Goal: Task Accomplishment & Management: Use online tool/utility

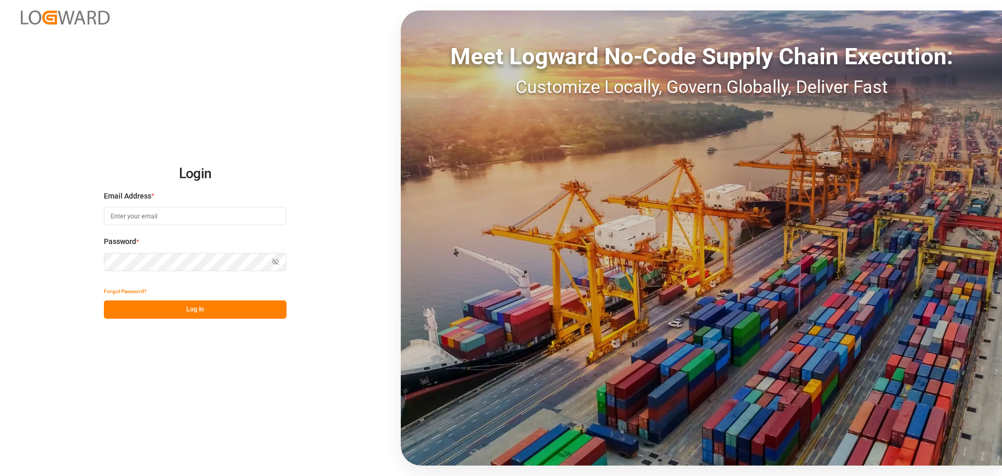
click at [202, 217] on input at bounding box center [195, 216] width 183 height 18
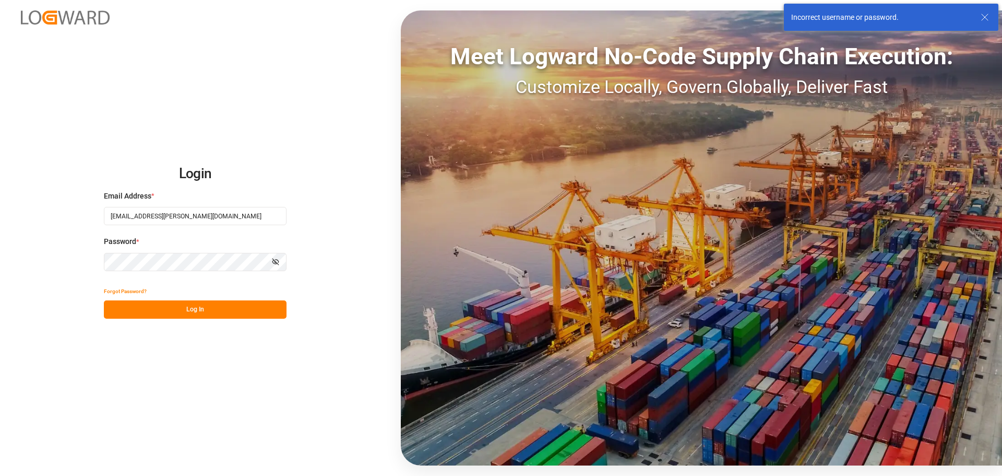
click at [122, 218] on input "[EMAIL_ADDRESS][PERSON_NAME][DOMAIN_NAME]" at bounding box center [195, 216] width 183 height 18
click at [121, 219] on input "[EMAIL_ADDRESS][PERSON_NAME][DOMAIN_NAME]" at bounding box center [195, 216] width 183 height 18
type input "[PERSON_NAME][EMAIL_ADDRESS][PERSON_NAME][DOMAIN_NAME]"
click at [175, 319] on div "Login Email Address * [PERSON_NAME][EMAIL_ADDRESS][PERSON_NAME][DOMAIN_NAME] Pa…" at bounding box center [501, 238] width 1002 height 476
click at [175, 316] on button "Log In" at bounding box center [195, 309] width 183 height 18
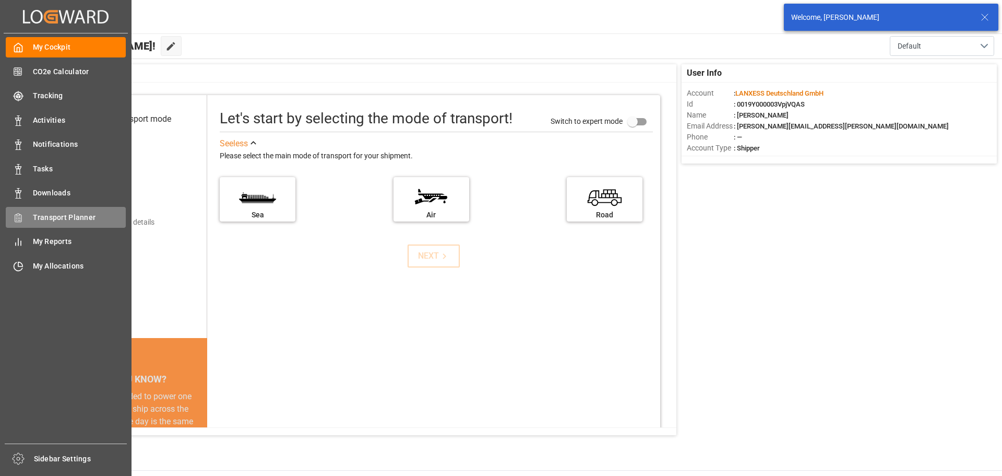
click at [41, 224] on div "Transport Planner Transport Planner" at bounding box center [66, 217] width 120 height 20
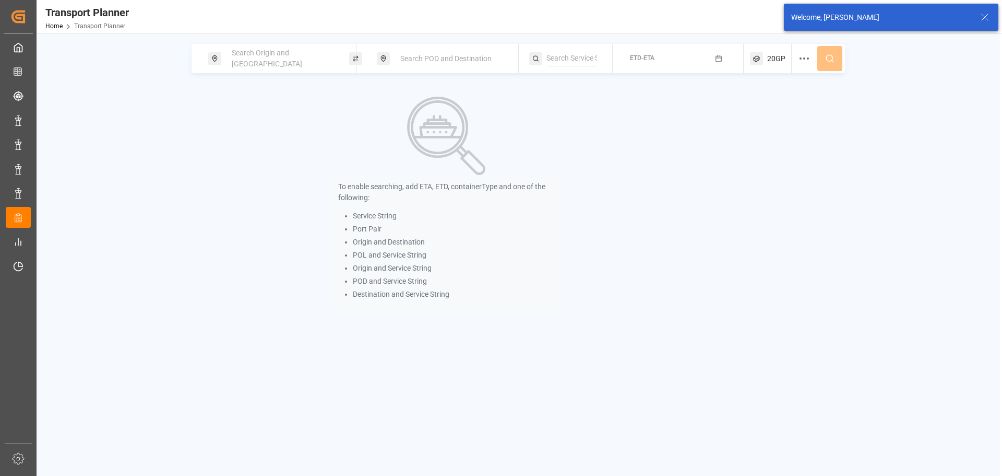
click at [242, 66] on div "Search Origin and [GEOGRAPHIC_DATA]" at bounding box center [282, 58] width 113 height 30
click at [259, 134] on input at bounding box center [272, 142] width 105 height 16
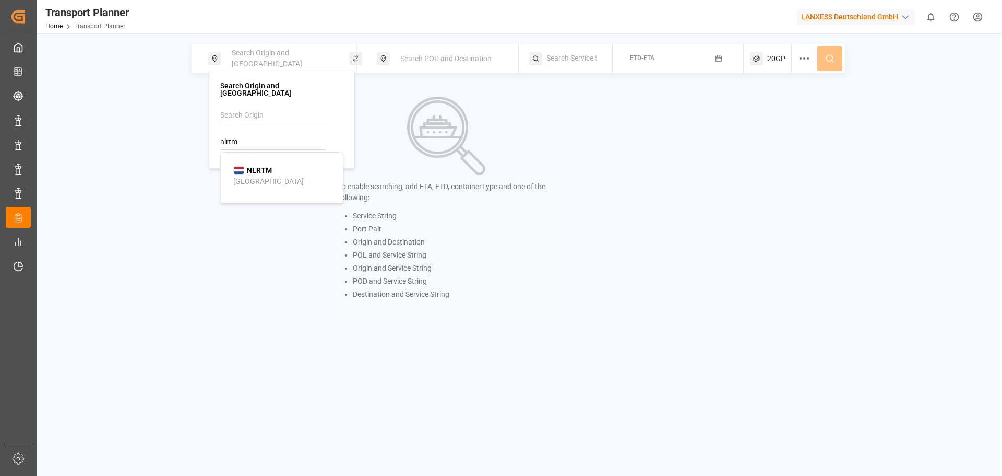
drag, startPoint x: 254, startPoint y: 172, endPoint x: 323, endPoint y: 122, distance: 85.2
click at [255, 176] on div "[GEOGRAPHIC_DATA]" at bounding box center [268, 181] width 70 height 11
type input "NLRTM"
click at [432, 59] on span "Search POD and Destination" at bounding box center [445, 58] width 91 height 8
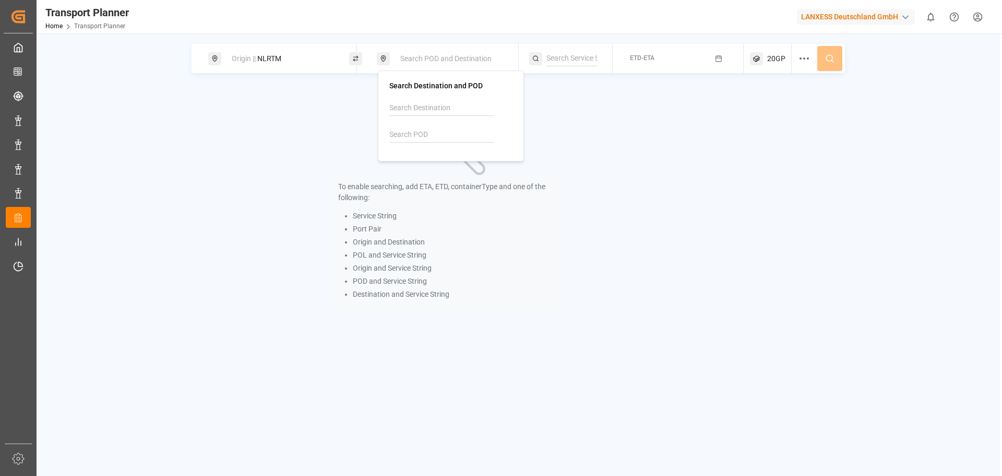
click at [404, 133] on input at bounding box center [441, 135] width 105 height 16
click at [416, 164] on b "INVTZ" at bounding box center [426, 163] width 21 height 8
type input "INVTZ"
click at [702, 57] on button "ETD-ETA" at bounding box center [678, 59] width 119 height 20
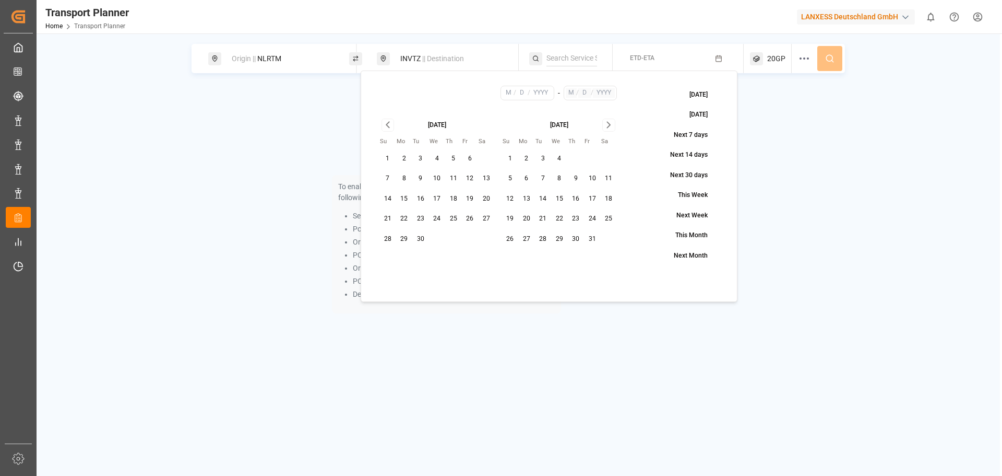
click at [388, 199] on button "14" at bounding box center [388, 199] width 17 height 17
type input "9"
type input "14"
type input "2025"
click at [613, 123] on icon "Go to next month" at bounding box center [609, 125] width 12 height 13
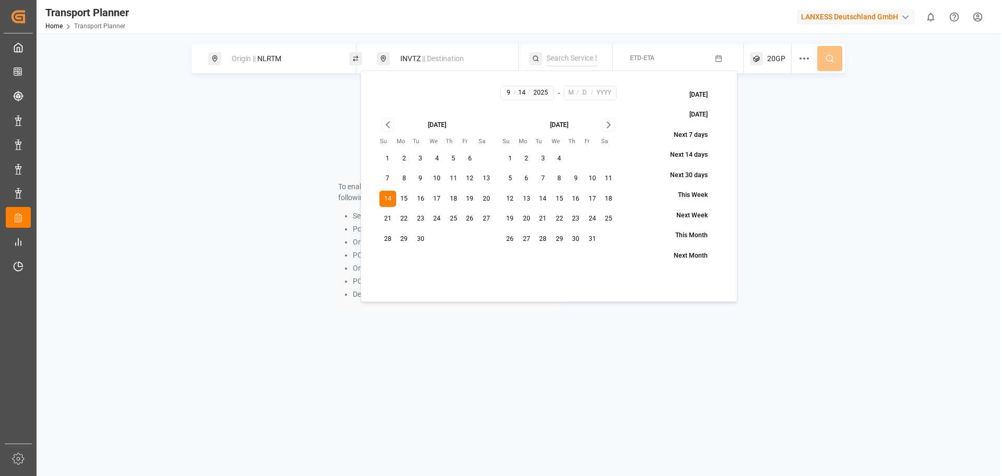
click at [613, 123] on icon "Go to next month" at bounding box center [609, 125] width 12 height 13
click at [553, 242] on button "31" at bounding box center [559, 239] width 17 height 17
type input "12"
type input "31"
type input "2025"
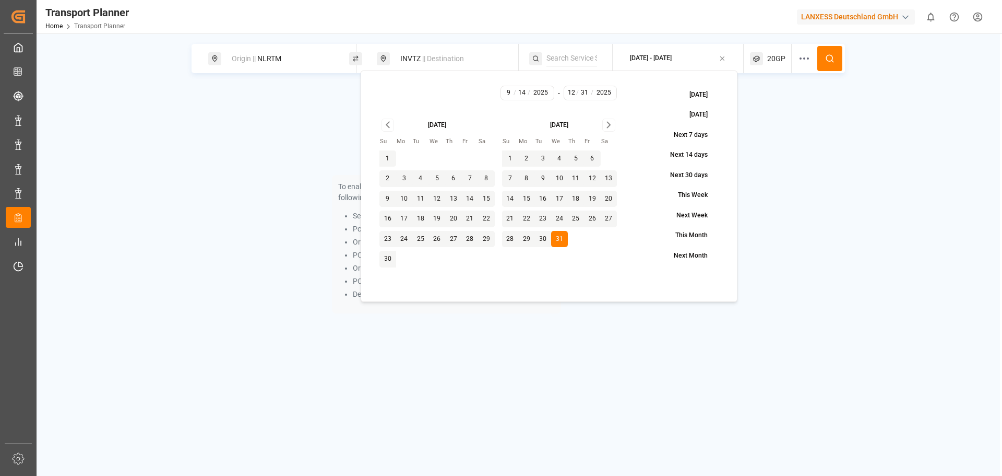
click at [827, 55] on icon at bounding box center [829, 58] width 9 height 9
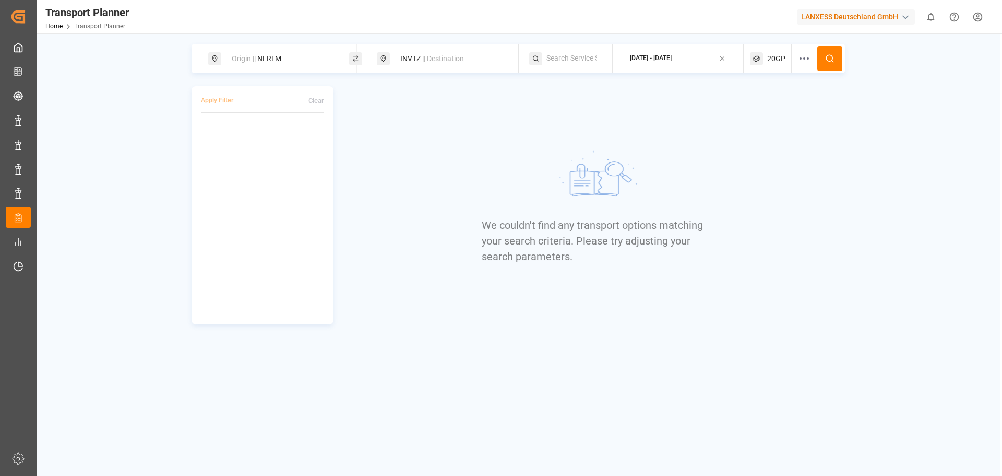
click at [772, 57] on span "20GP" at bounding box center [776, 58] width 18 height 11
click at [772, 110] on icon "button" at bounding box center [775, 108] width 7 height 7
click at [783, 117] on button "Select Container Type..." at bounding box center [771, 109] width 107 height 18
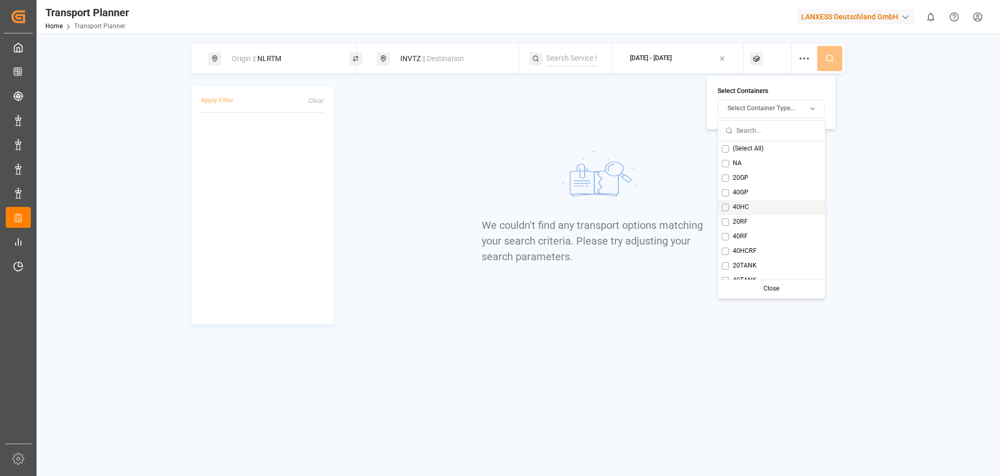
click at [727, 208] on button "Suggestions" at bounding box center [725, 207] width 7 height 7
click at [833, 63] on icon at bounding box center [829, 58] width 9 height 9
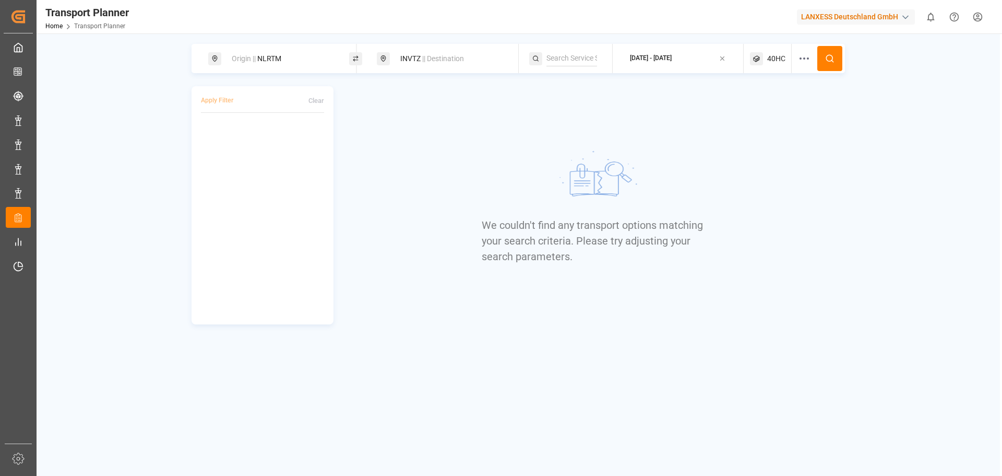
click at [417, 66] on div "INVTZ || Destination" at bounding box center [450, 58] width 113 height 19
drag, startPoint x: 418, startPoint y: 136, endPoint x: 384, endPoint y: 132, distance: 34.1
click at [386, 134] on div "Search Destination and POD INVTZ" at bounding box center [451, 115] width 146 height 91
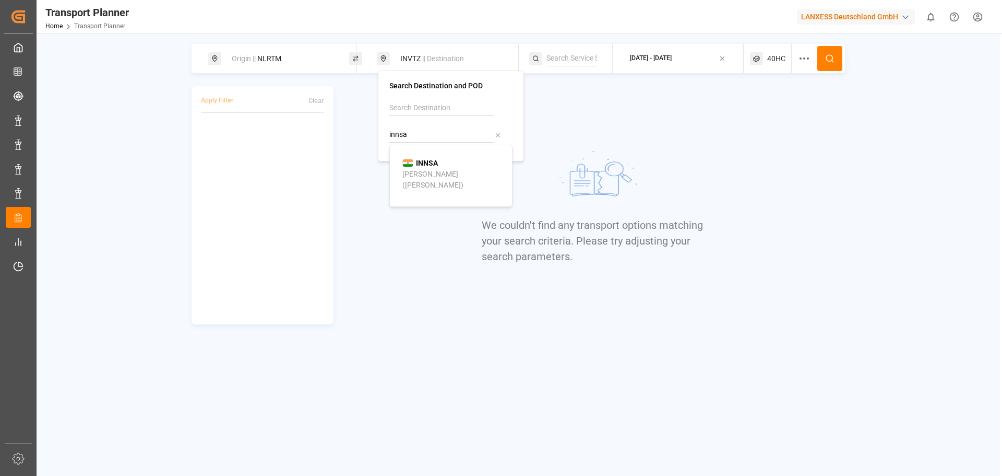
click at [426, 169] on div "[PERSON_NAME] ([PERSON_NAME])" at bounding box center [453, 180] width 101 height 22
type input "INNSA"
click at [782, 56] on span "40HC" at bounding box center [776, 58] width 18 height 11
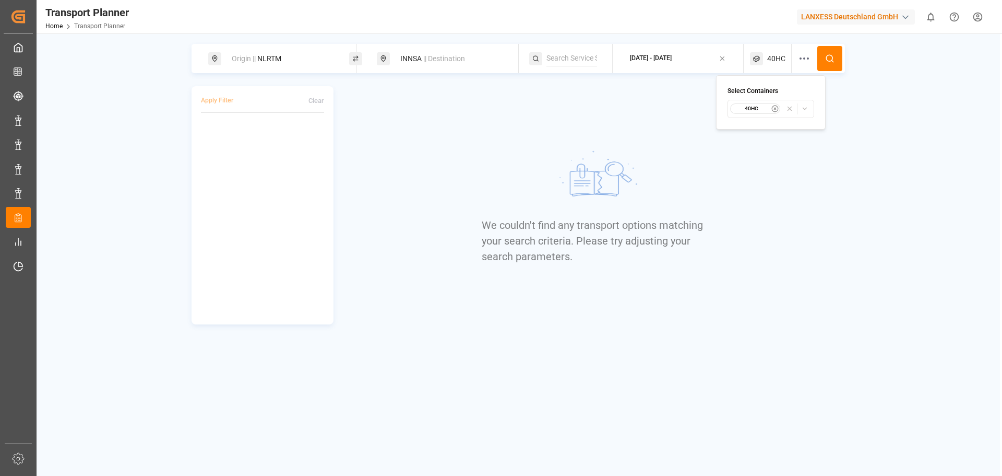
click at [747, 110] on small "40HC" at bounding box center [752, 108] width 37 height 7
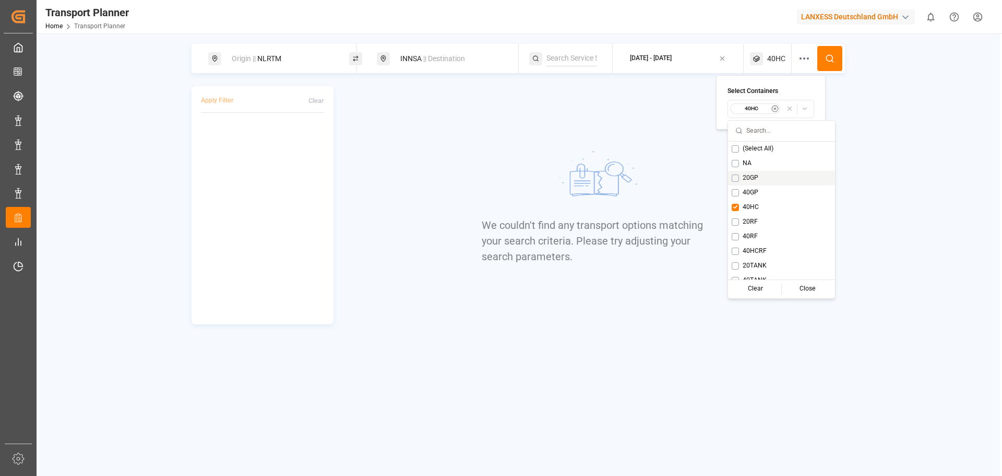
drag, startPoint x: 749, startPoint y: 175, endPoint x: 751, endPoint y: 187, distance: 12.7
click at [749, 175] on span "20GP" at bounding box center [751, 177] width 16 height 9
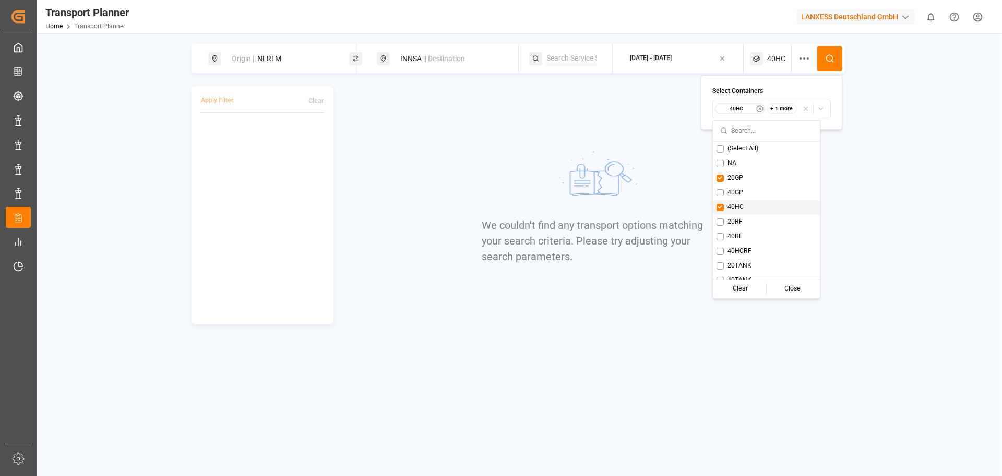
click at [725, 210] on div "40HC" at bounding box center [766, 207] width 107 height 15
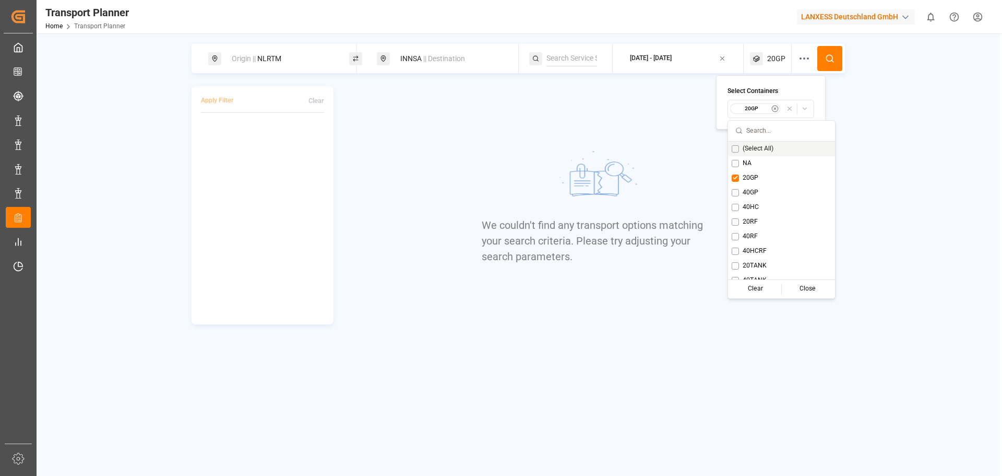
click at [833, 59] on icon at bounding box center [829, 58] width 9 height 9
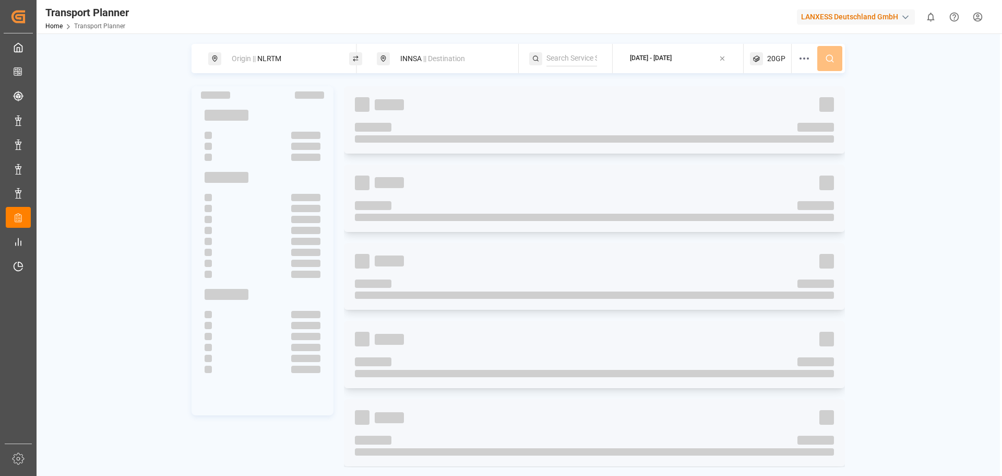
click at [271, 65] on div "Origin || NLRTM" at bounding box center [282, 58] width 113 height 19
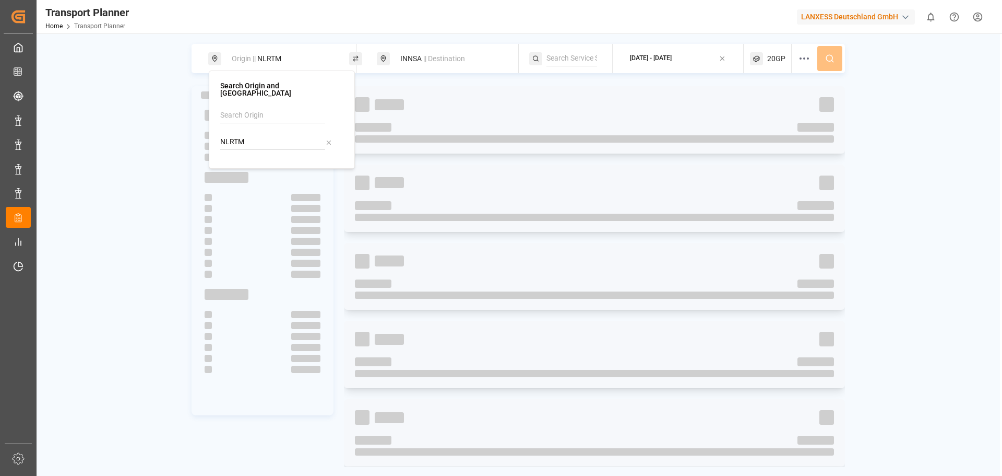
click at [120, 65] on div "Origin || NLRTM INNSA || Destination [DATE] - [DATE] 20GP" at bounding box center [519, 255] width 964 height 423
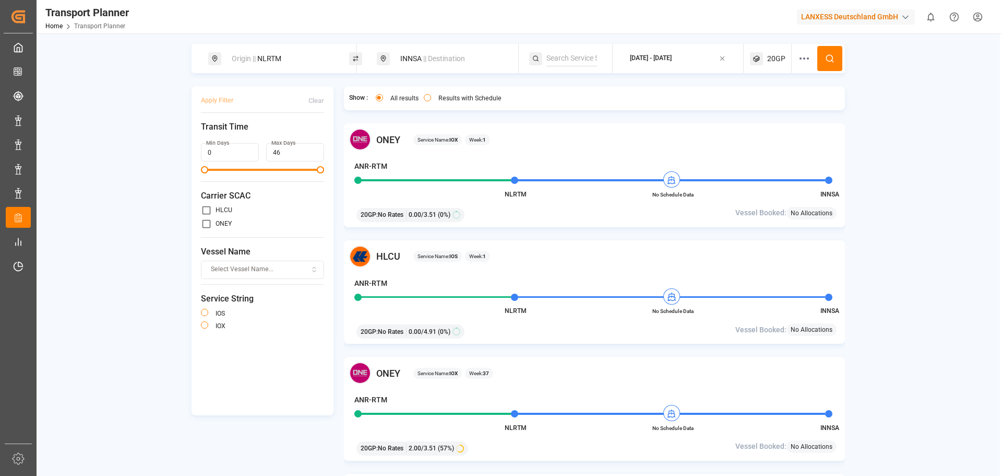
click at [306, 59] on div "Origin || NLRTM" at bounding box center [282, 58] width 113 height 19
click at [261, 140] on input "NLRTM" at bounding box center [272, 142] width 105 height 16
click at [240, 137] on input "NLRTM" at bounding box center [272, 142] width 105 height 16
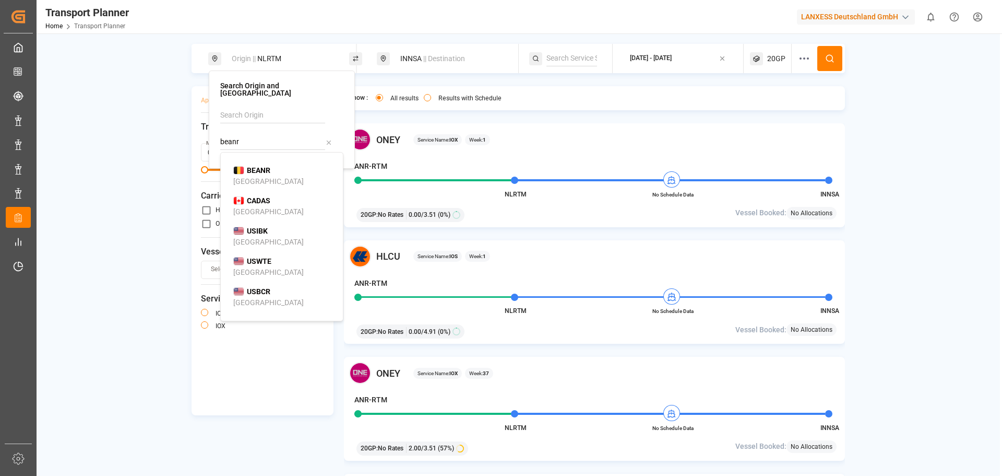
drag, startPoint x: 282, startPoint y: 171, endPoint x: 498, endPoint y: 124, distance: 220.8
click at [283, 171] on div "BEANR [GEOGRAPHIC_DATA]" at bounding box center [283, 176] width 101 height 22
type input "BEANR"
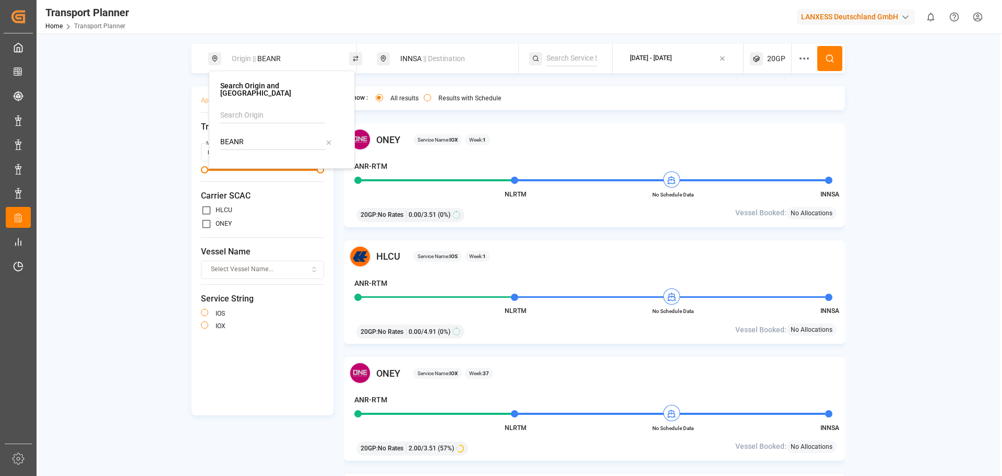
click at [474, 61] on div "INNSA || Destination" at bounding box center [450, 58] width 113 height 19
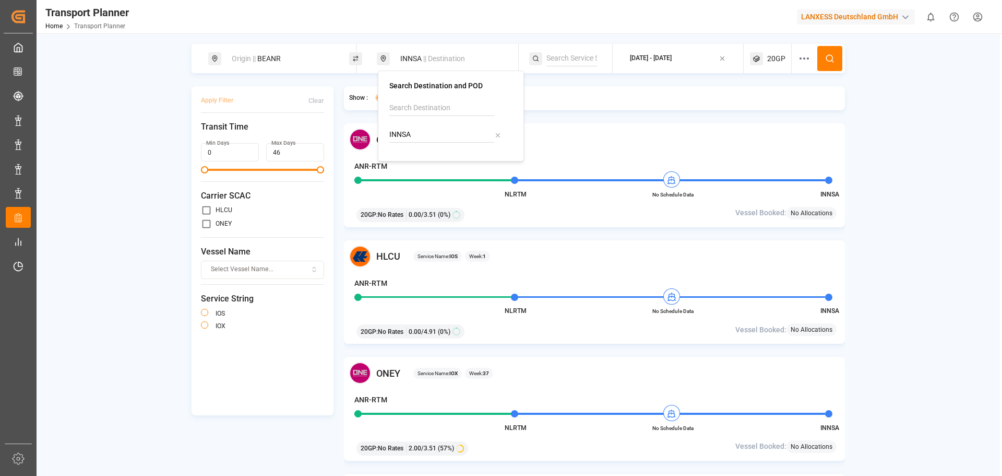
click at [443, 145] on div "INNSA" at bounding box center [450, 125] width 123 height 50
drag, startPoint x: 430, startPoint y: 137, endPoint x: 385, endPoint y: 134, distance: 45.0
click at [385, 136] on div "Search Destination and POD INNSA" at bounding box center [451, 115] width 146 height 91
click at [420, 157] on li "INVTZ [GEOGRAPHIC_DATA]" at bounding box center [453, 168] width 118 height 30
drag, startPoint x: 451, startPoint y: 170, endPoint x: 464, endPoint y: 169, distance: 13.1
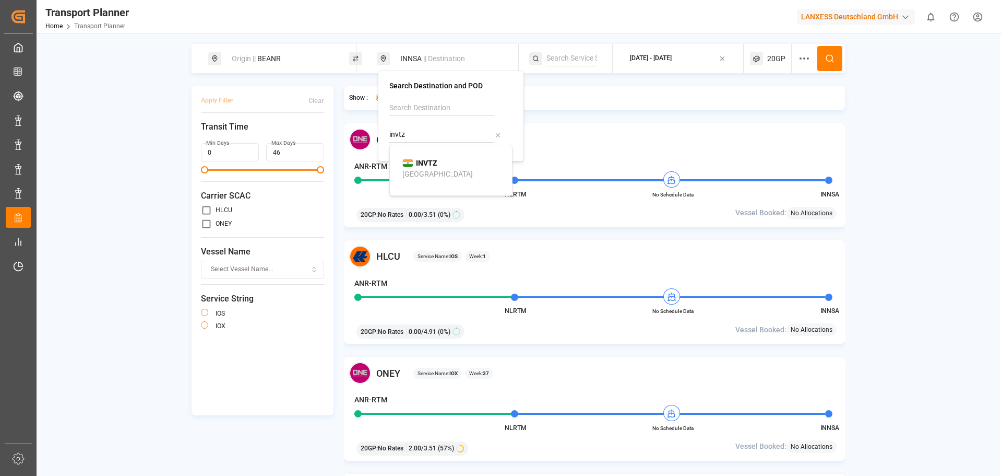
click at [452, 170] on div "[GEOGRAPHIC_DATA]" at bounding box center [438, 174] width 70 height 11
type input "INVTZ"
click at [831, 58] on icon at bounding box center [829, 58] width 9 height 9
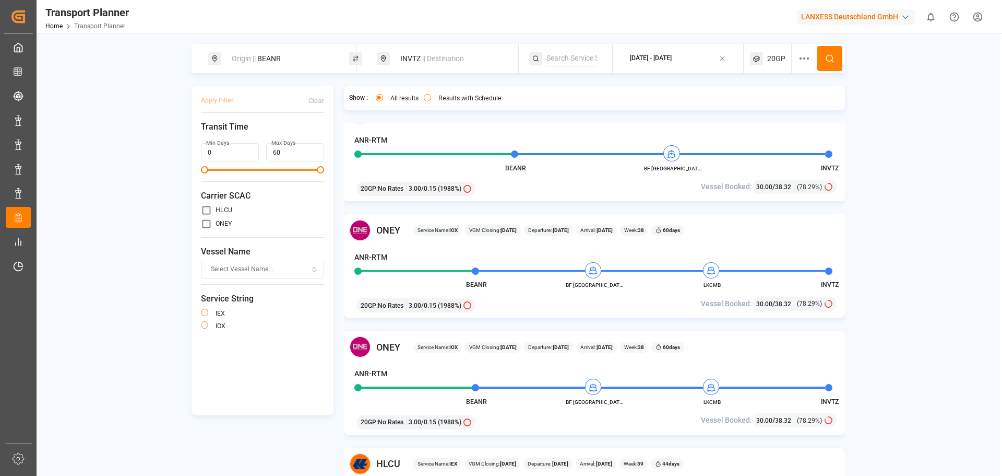
scroll to position [731, 0]
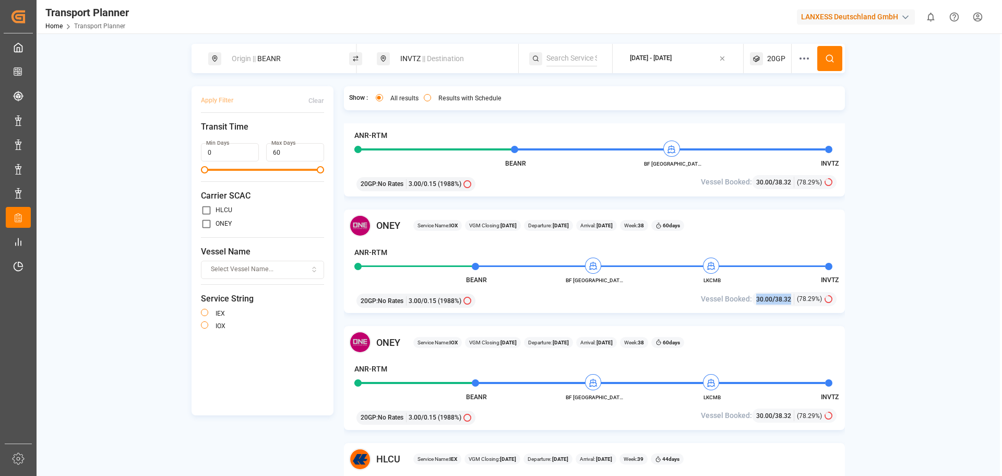
drag, startPoint x: 755, startPoint y: 299, endPoint x: 793, endPoint y: 301, distance: 38.2
click at [793, 301] on div "30.00 / 38.32 (78.29%)" at bounding box center [794, 299] width 85 height 14
click at [427, 65] on div "INVTZ || Destination" at bounding box center [450, 58] width 113 height 19
drag, startPoint x: 431, startPoint y: 139, endPoint x: 387, endPoint y: 132, distance: 44.5
click at [387, 133] on div "Search Destination and POD INVTZ" at bounding box center [451, 115] width 146 height 91
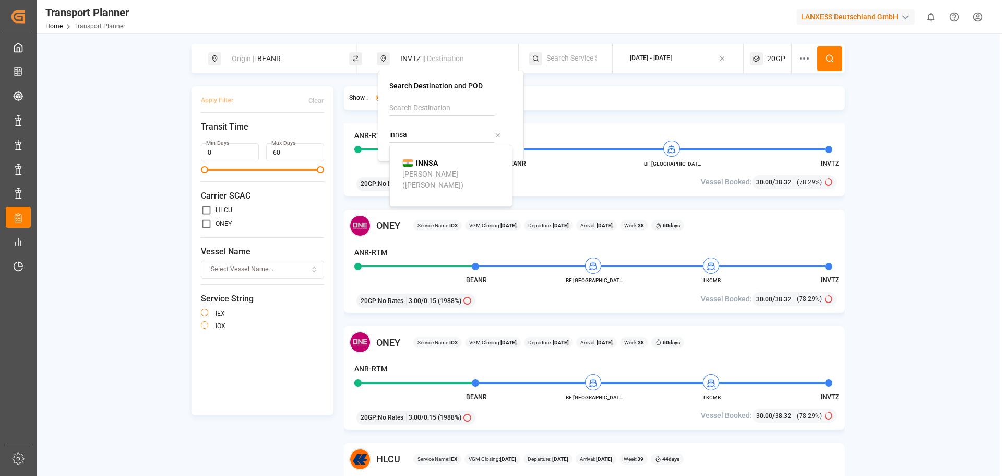
click at [450, 168] on div "INNSA [PERSON_NAME] ([PERSON_NAME])" at bounding box center [453, 174] width 101 height 33
type input "INNSA"
click at [822, 54] on button at bounding box center [830, 58] width 25 height 25
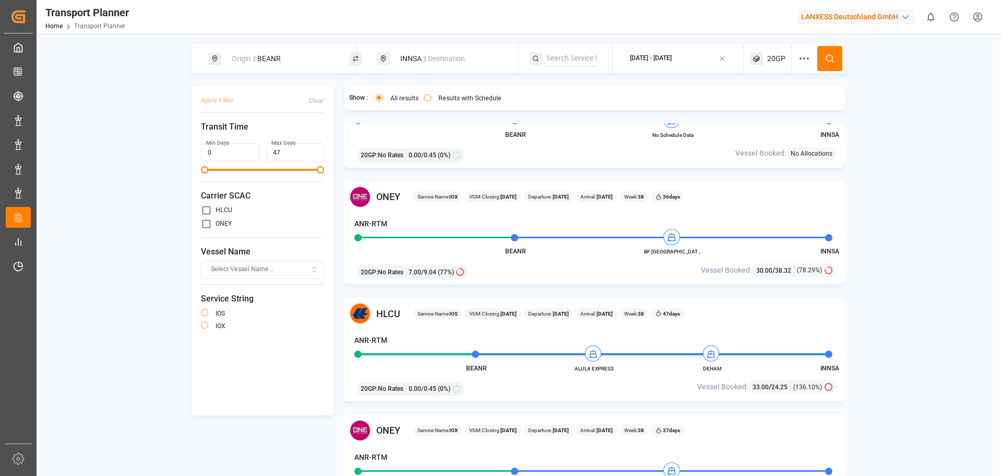
scroll to position [522, 0]
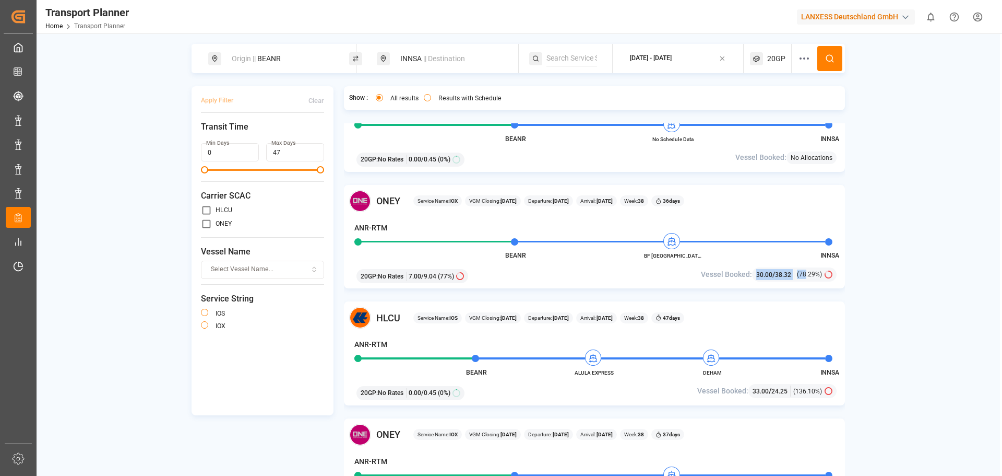
drag, startPoint x: 754, startPoint y: 275, endPoint x: 807, endPoint y: 279, distance: 52.4
click at [807, 279] on div "30.00 / 38.32 (78.29%)" at bounding box center [794, 274] width 85 height 14
click at [751, 208] on div "[PERSON_NAME] Service Name: IOX VGM Closing: [DATE] Departure: [DATE] Arrival: …" at bounding box center [594, 201] width 491 height 22
